Goal: Information Seeking & Learning: Learn about a topic

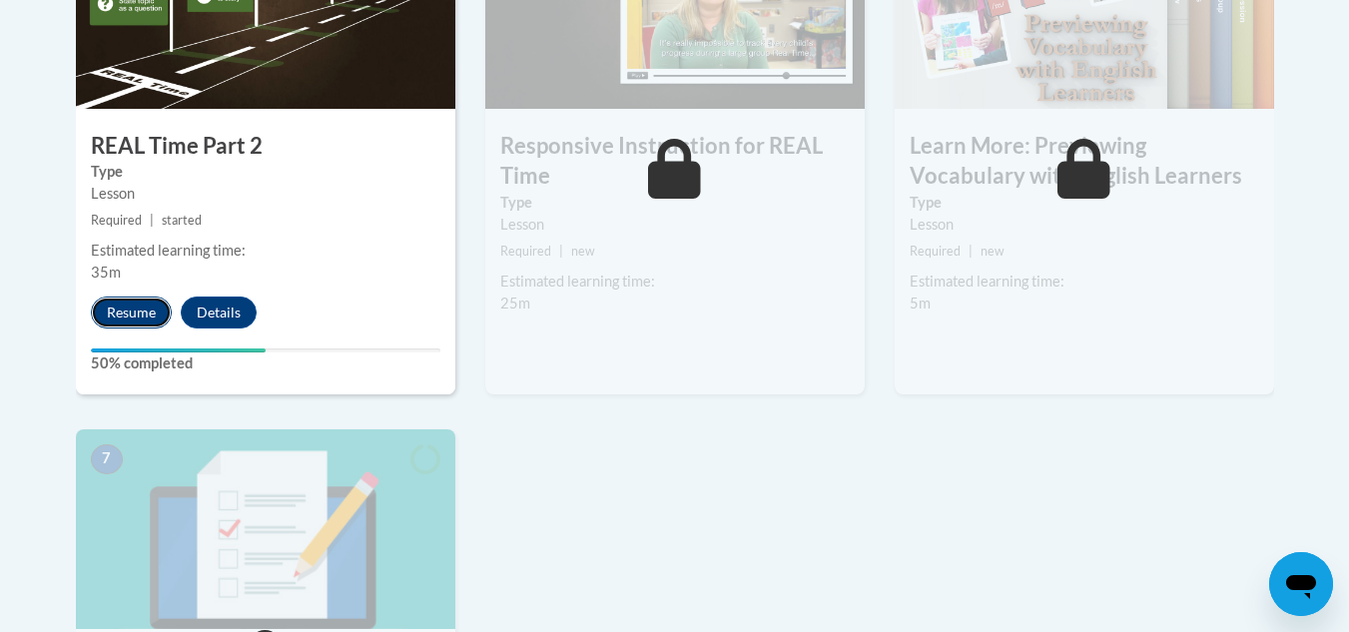
click at [135, 310] on button "Resume" at bounding box center [131, 313] width 81 height 32
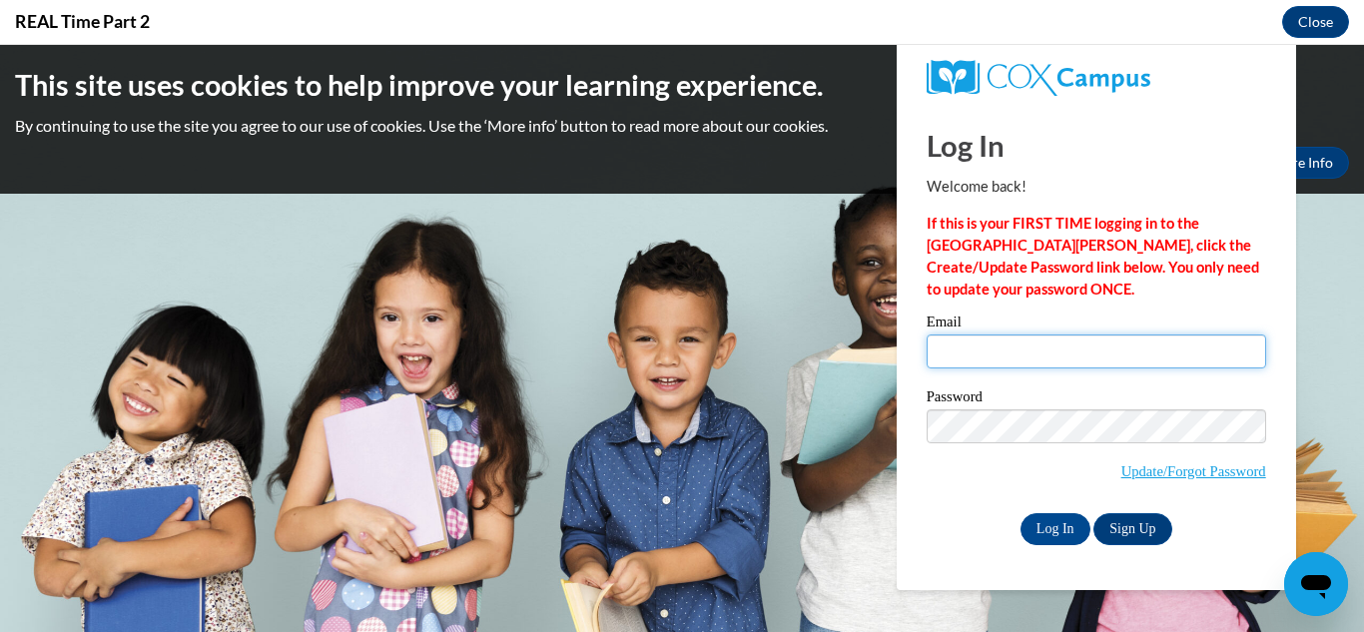
type input "isbellkate509@gmail.com"
click at [135, 310] on body "This site uses cookies to help improve your learning experience. By continuing …" at bounding box center [682, 338] width 1364 height 587
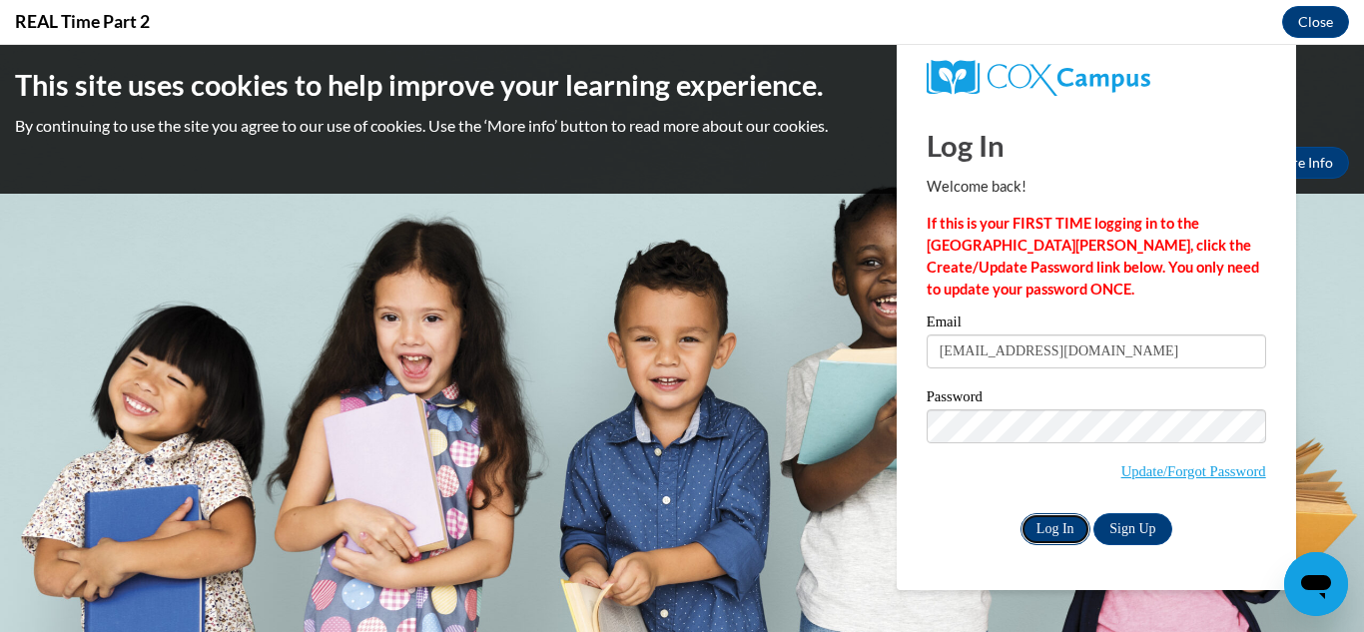
click at [1050, 532] on input "Log In" at bounding box center [1056, 529] width 70 height 32
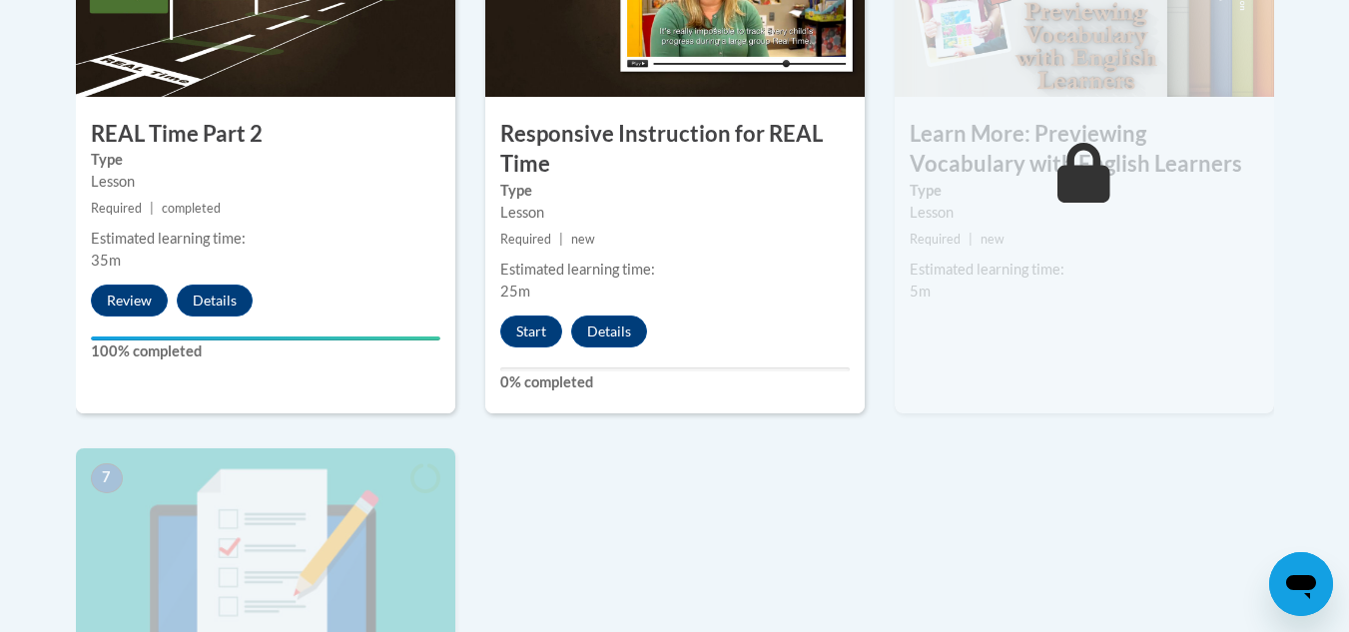
scroll to position [1362, 0]
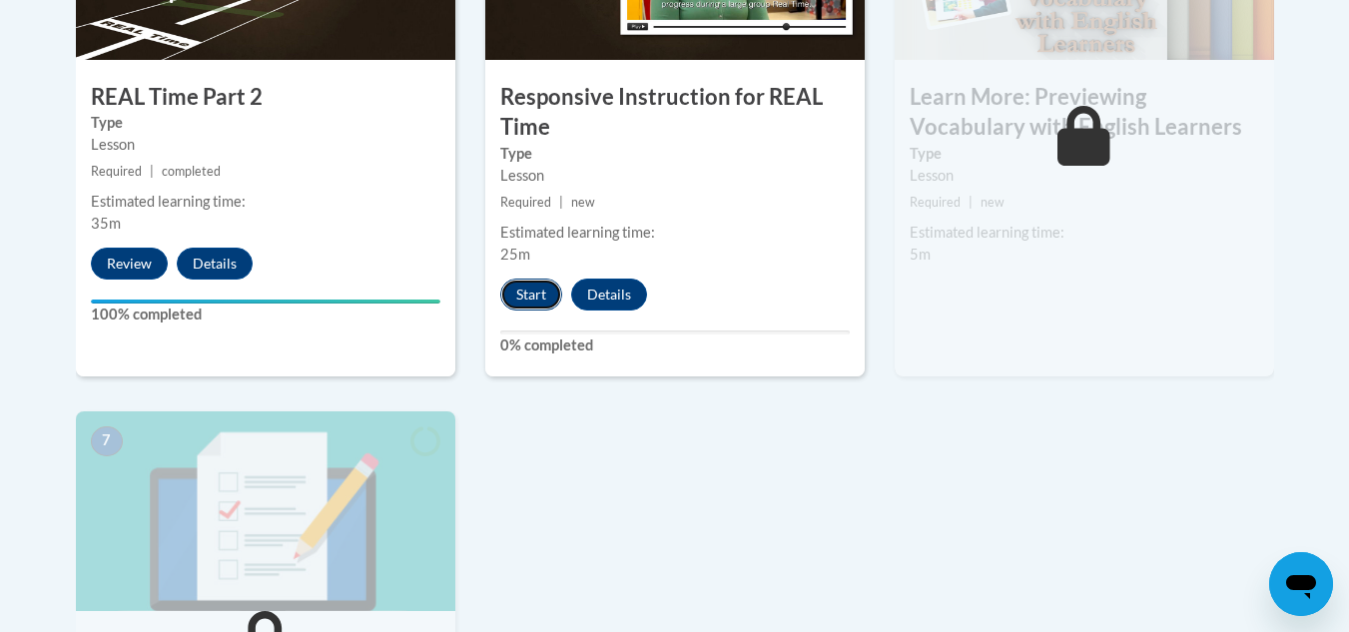
click at [529, 292] on button "Start" at bounding box center [531, 295] width 62 height 32
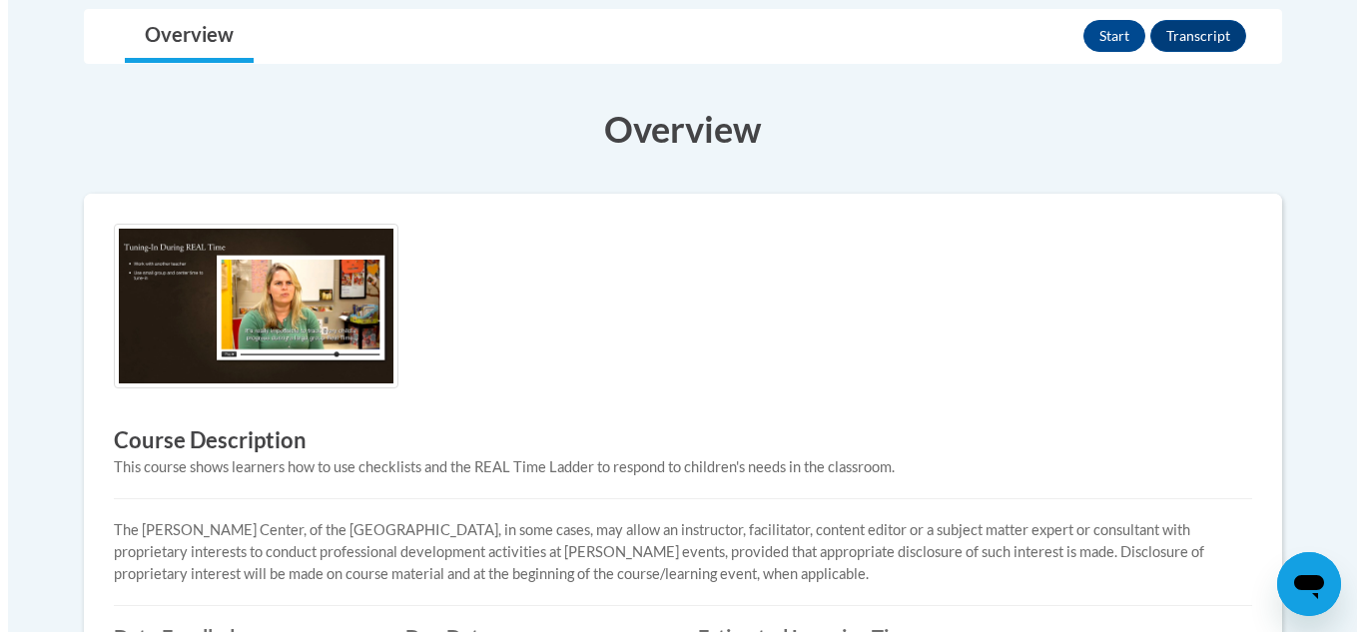
scroll to position [467, 0]
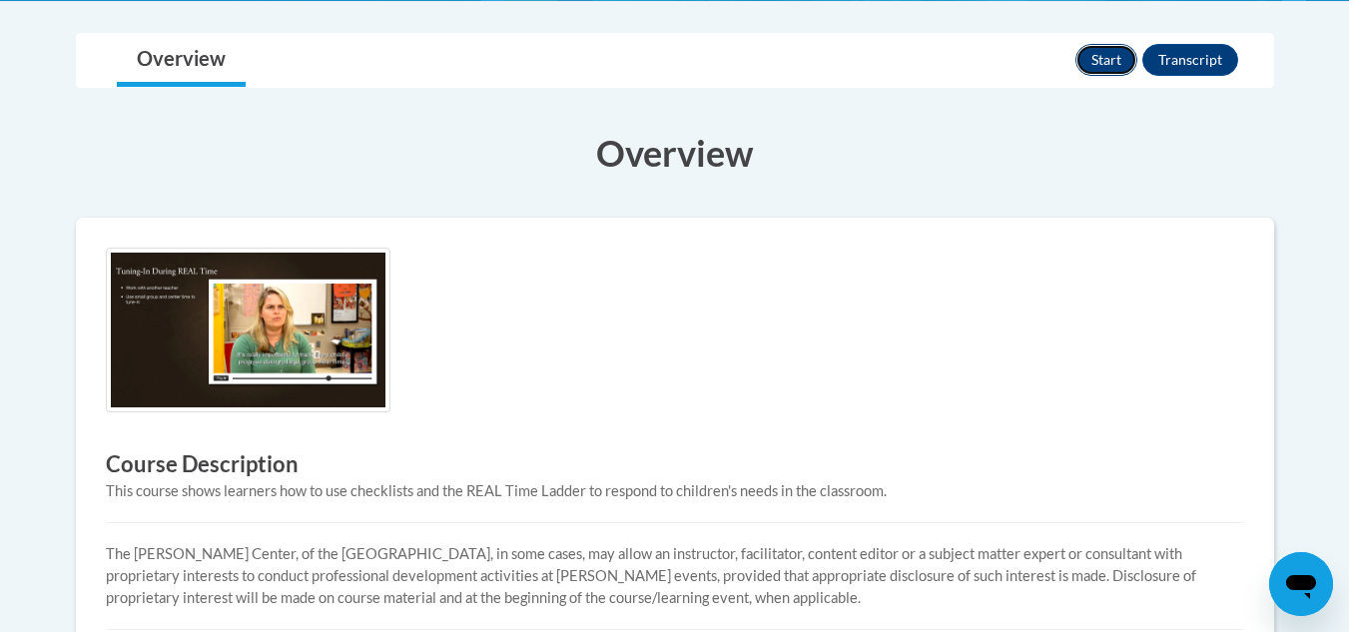
click at [1109, 63] on button "Start" at bounding box center [1107, 60] width 62 height 32
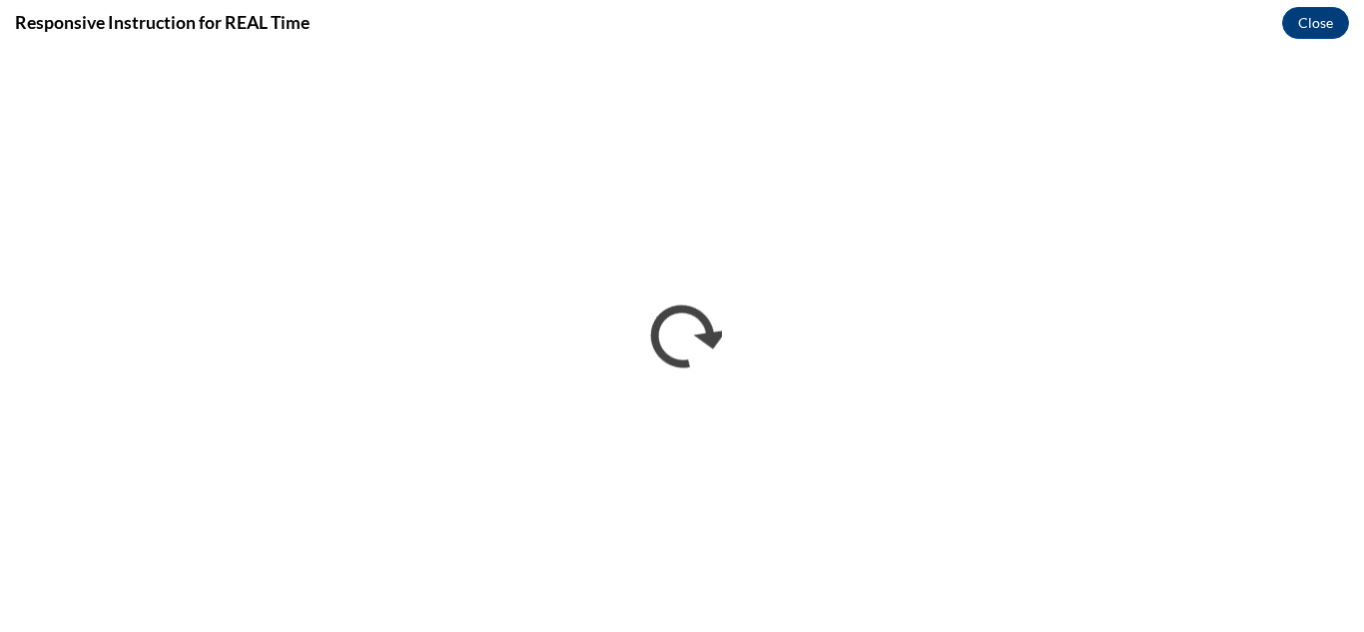
scroll to position [0, 0]
